Goal: Transaction & Acquisition: Purchase product/service

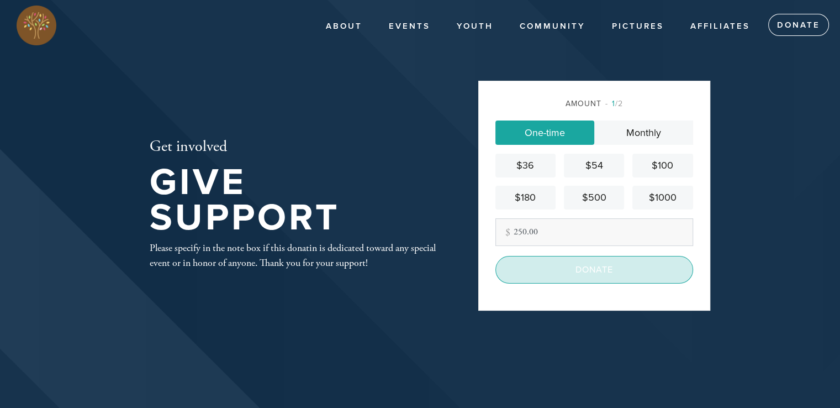
type input "250.00"
click at [588, 267] on input "Donate" at bounding box center [595, 270] width 198 height 28
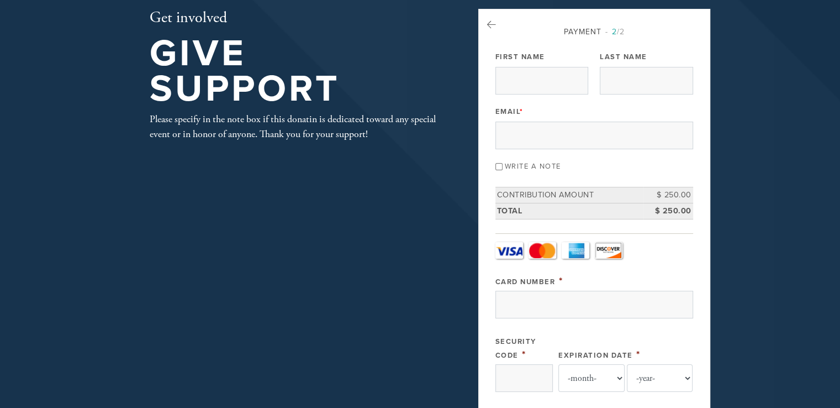
scroll to position [55, 0]
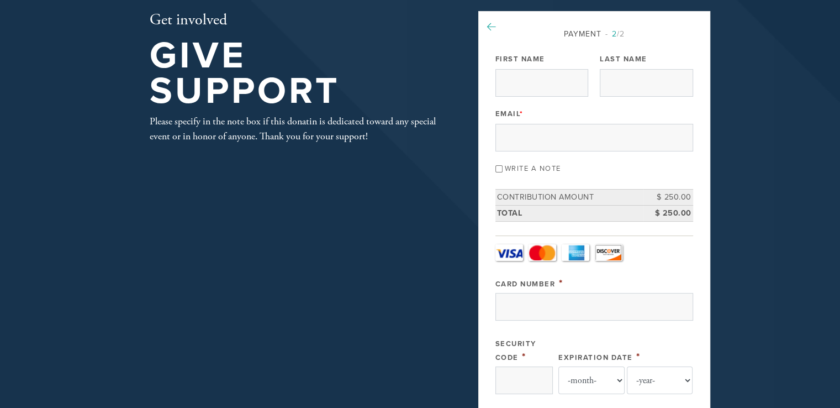
click at [487, 24] on icon at bounding box center [491, 27] width 9 height 10
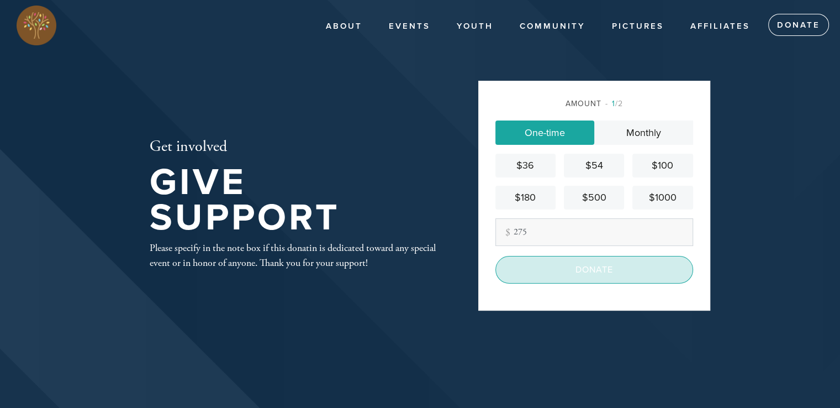
type input "275"
click at [594, 269] on input "Donate" at bounding box center [595, 270] width 198 height 28
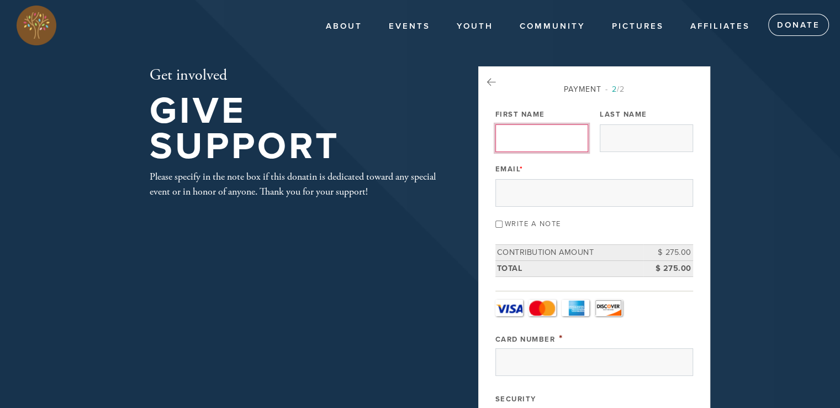
click at [520, 138] on input "First Name" at bounding box center [542, 138] width 93 height 28
type input "[PERSON_NAME]"
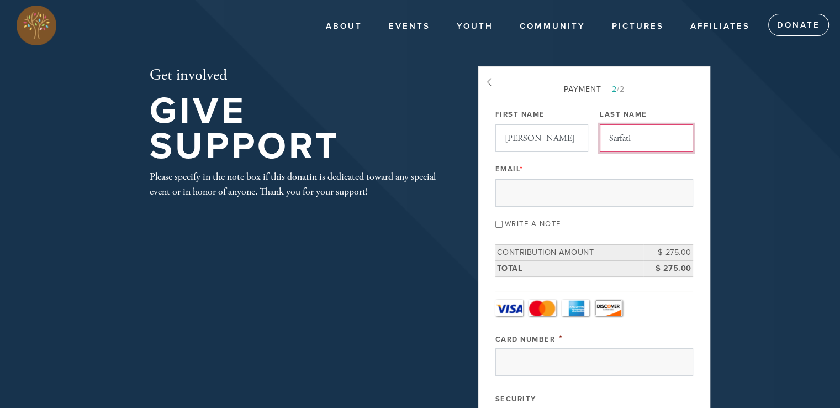
type input "Sarfati"
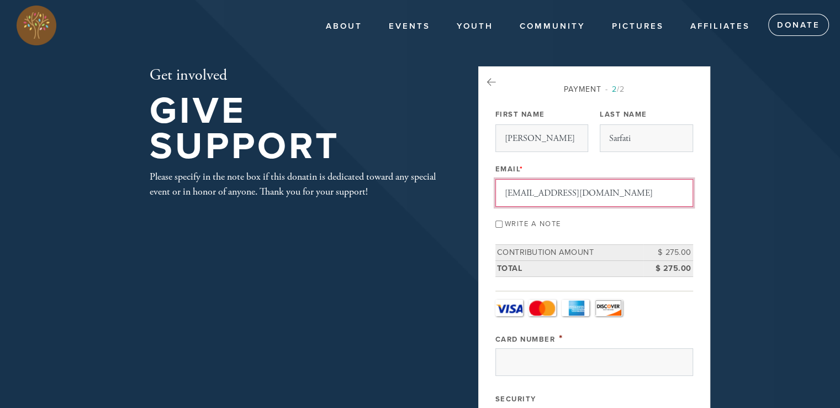
type input "[EMAIL_ADDRESS][DOMAIN_NAME]"
click at [499, 222] on input "Write a note" at bounding box center [499, 223] width 7 height 7
checkbox input "true"
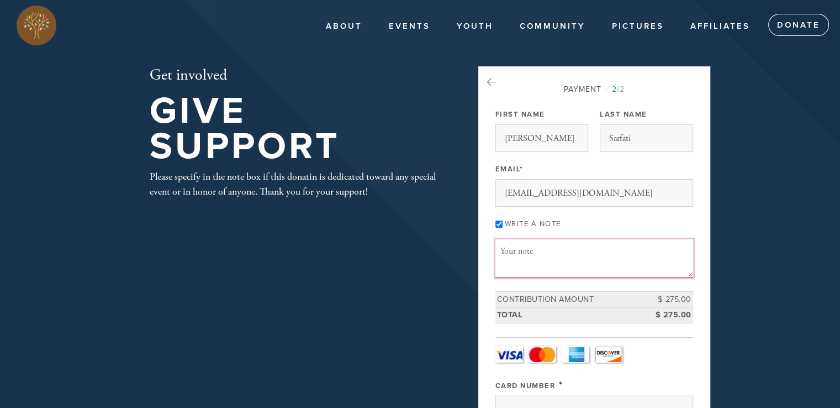
click at [505, 252] on textarea "Message or dedication" at bounding box center [595, 258] width 198 height 38
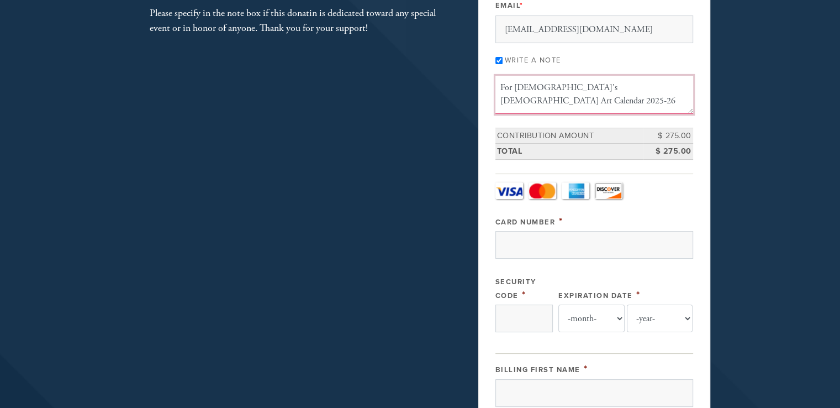
scroll to position [166, 0]
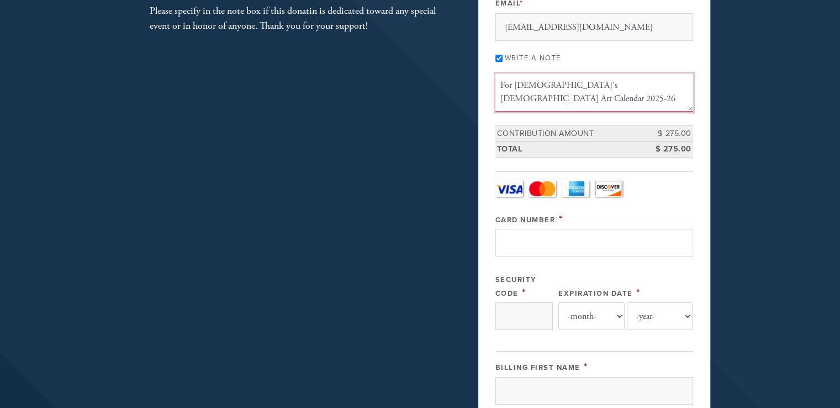
type textarea "For [DEMOGRAPHIC_DATA]'s [DEMOGRAPHIC_DATA] Art Calendar 2025-26"
click at [516, 242] on input "Card Number" at bounding box center [595, 243] width 198 height 28
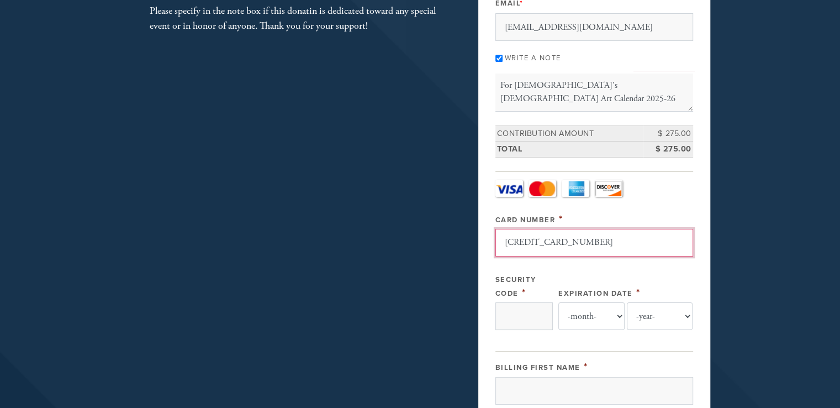
type input "[CREDIT_CARD_NUMBER]"
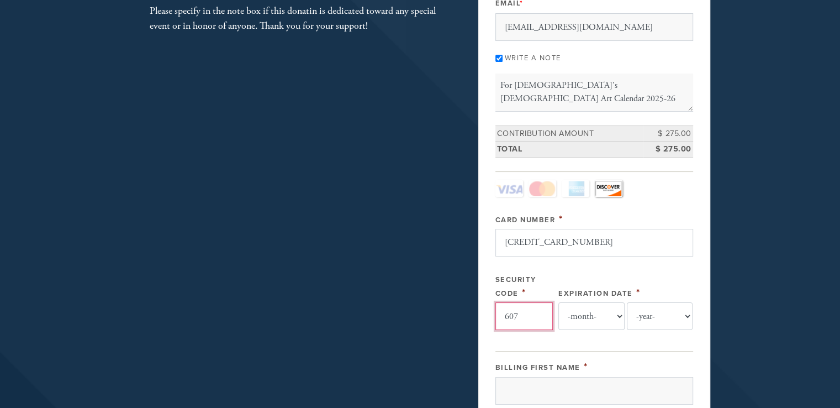
type input "607"
select select "11"
select select "2028"
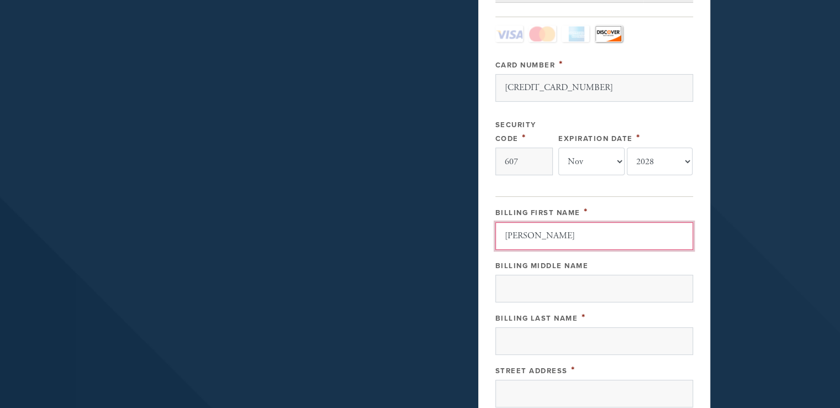
scroll to position [387, 0]
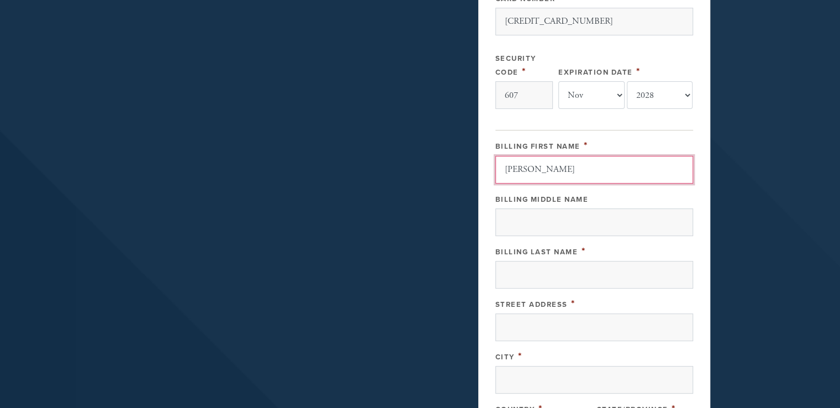
click at [556, 166] on input "[PERSON_NAME]" at bounding box center [595, 170] width 198 height 28
type input "[PERSON_NAME]"
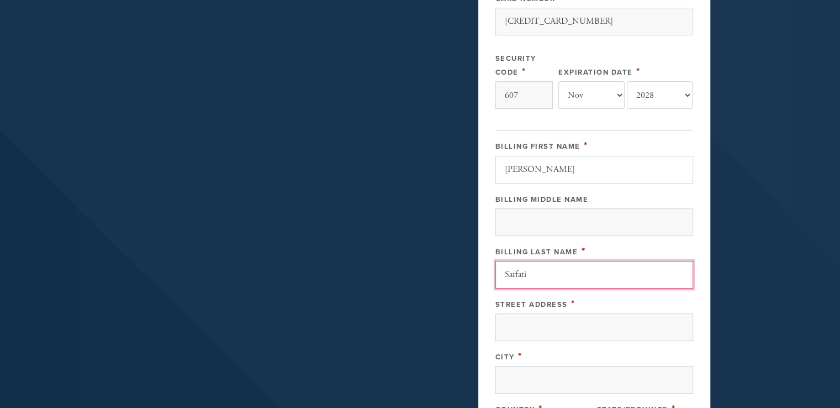
type input "Sarfati"
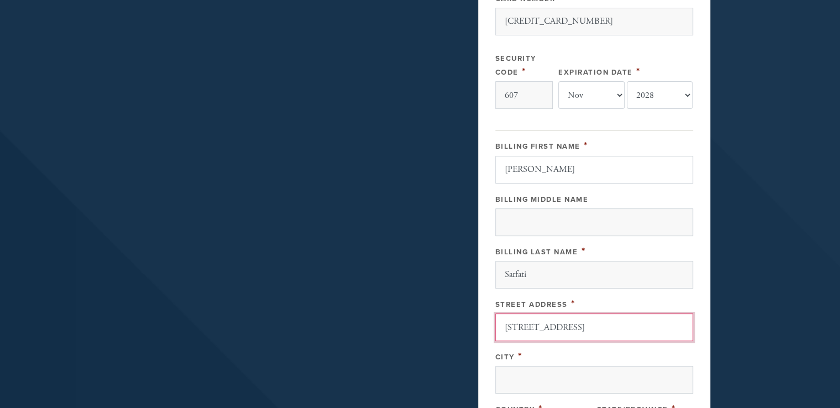
type input "[STREET_ADDRESS]"
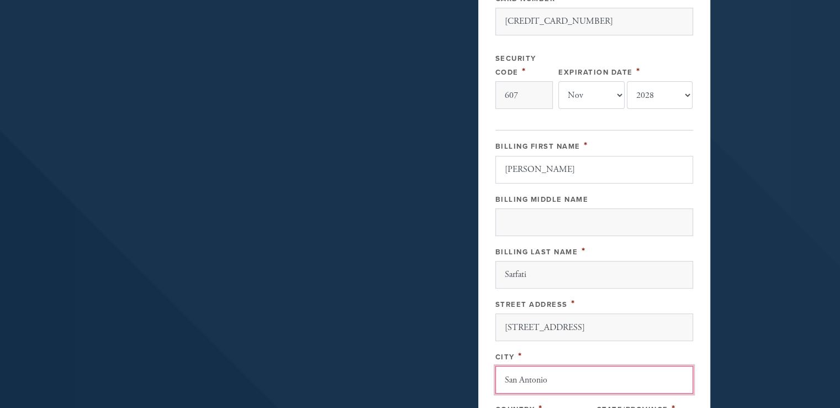
type input "San Antonio"
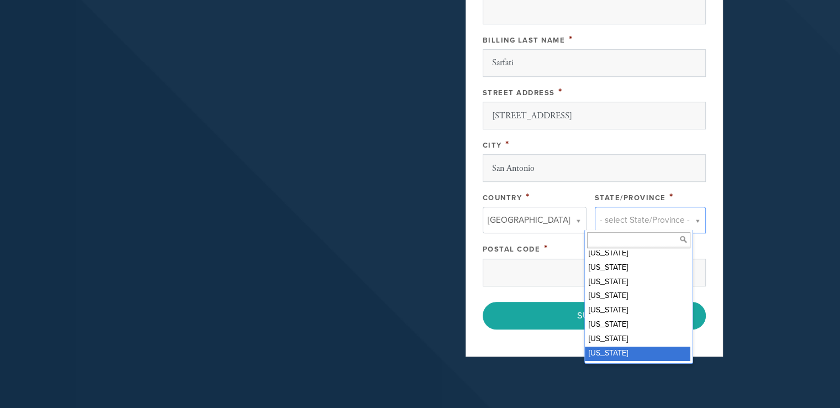
scroll to position [619, 0]
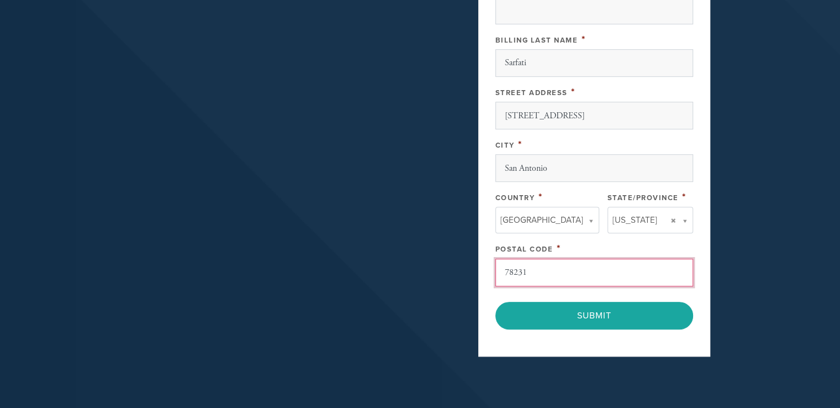
type input "78231"
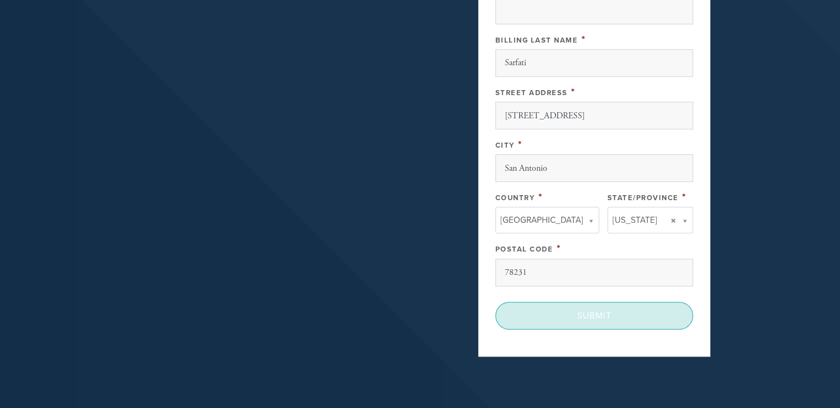
click at [593, 312] on input "Submit" at bounding box center [595, 316] width 198 height 28
